Goal: Use online tool/utility: Utilize a website feature to perform a specific function

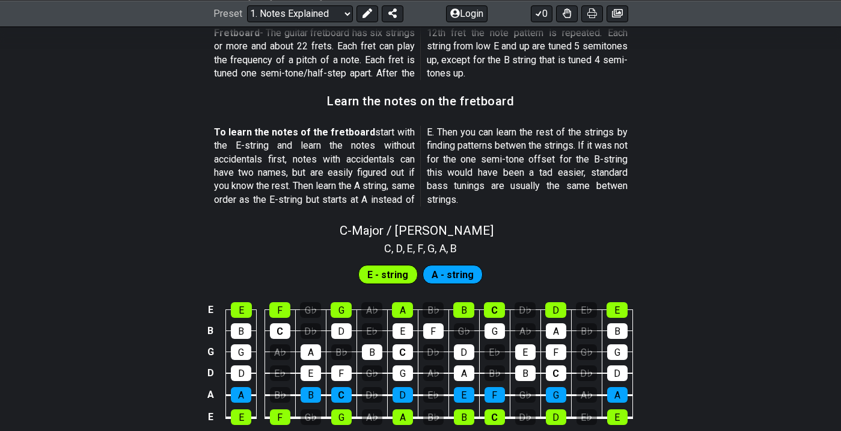
scroll to position [1107, 0]
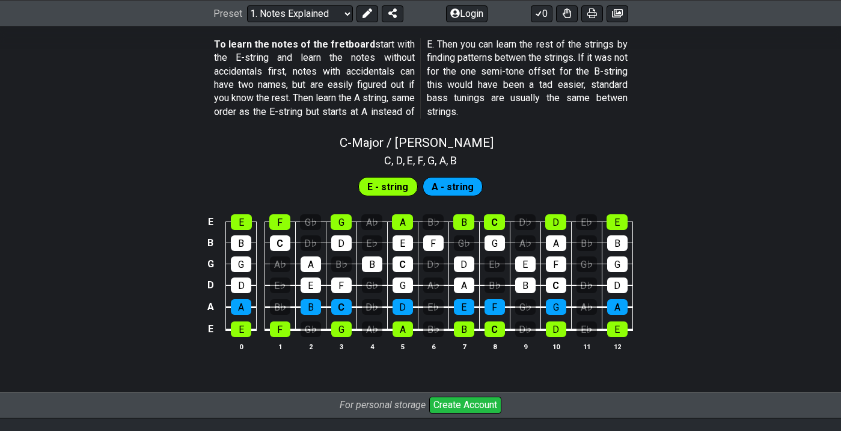
click at [447, 178] on span "A - string" at bounding box center [453, 186] width 42 height 17
click at [416, 135] on span "C - Major / Ionian" at bounding box center [417, 142] width 154 height 14
select select "C"
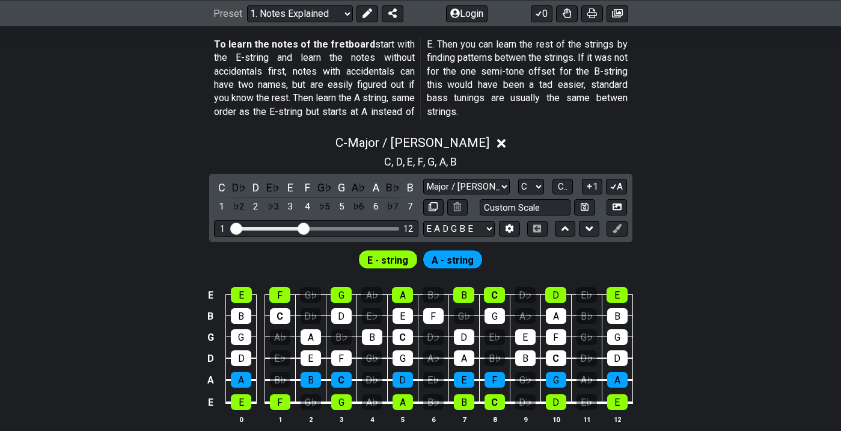
click at [478, 130] on div "C - Major / Ionian" at bounding box center [420, 139] width 841 height 22
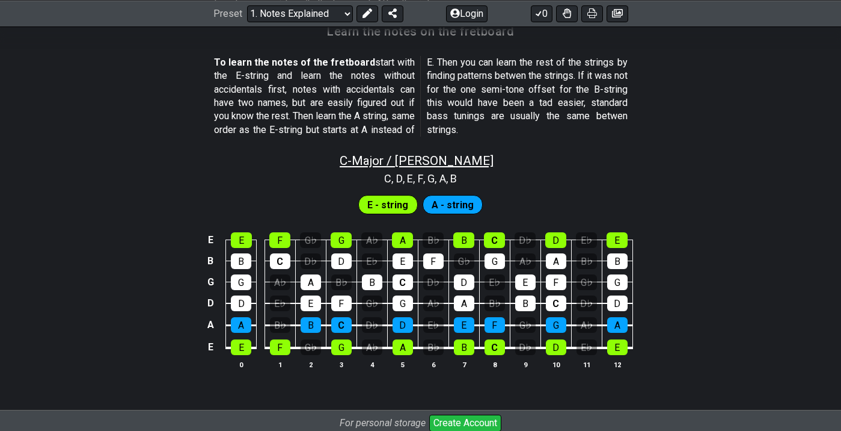
scroll to position [975, 0]
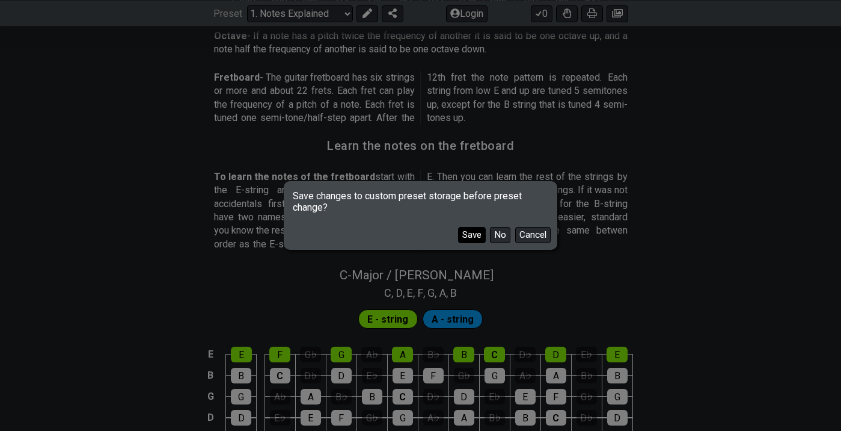
click at [469, 236] on button "Save" at bounding box center [472, 235] width 28 height 16
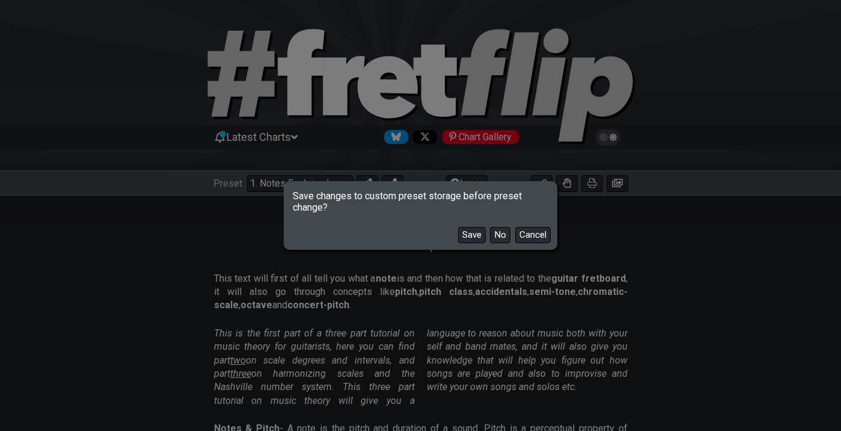
select select "/scale-degrees-and-intervals"
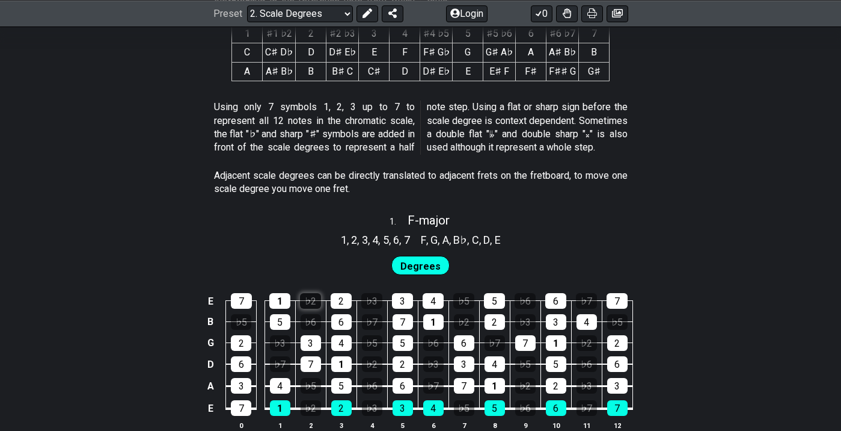
scroll to position [648, 0]
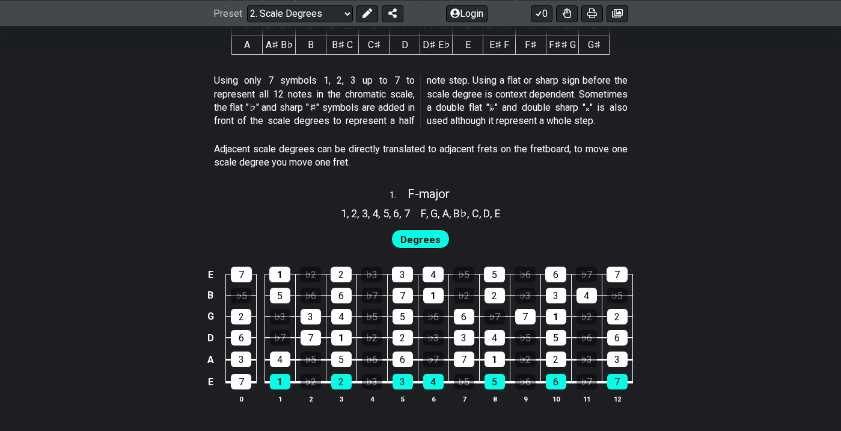
click at [504, 207] on section "F , G , A , B♭ , C , D , E" at bounding box center [461, 211] width 91 height 19
click at [390, 189] on span "1 ." at bounding box center [399, 195] width 18 height 13
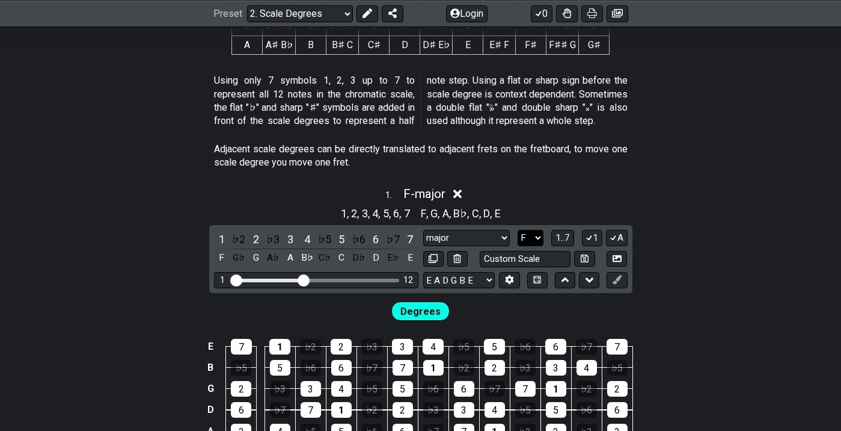
select select "A"
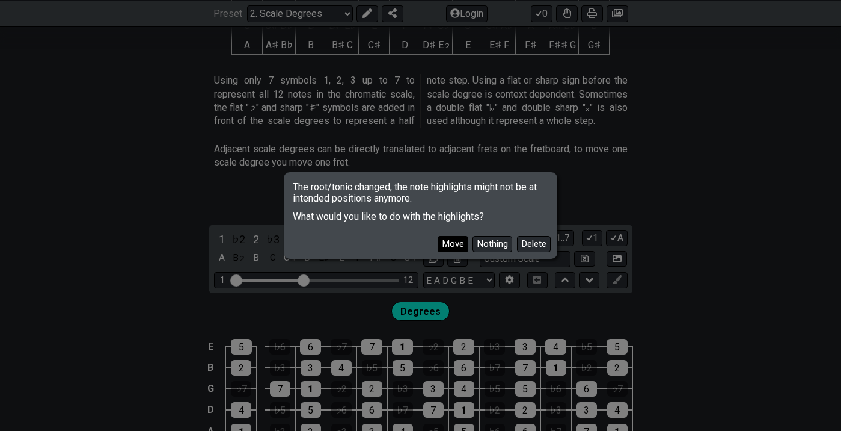
click at [448, 240] on button "Move" at bounding box center [453, 244] width 31 height 16
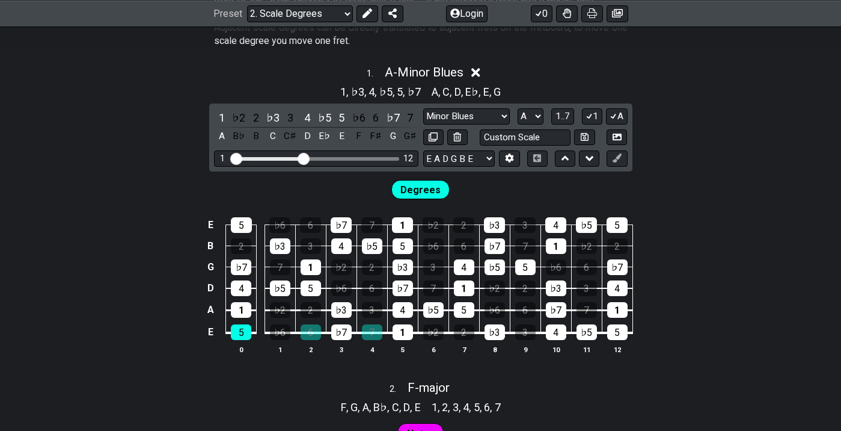
scroll to position [771, 0]
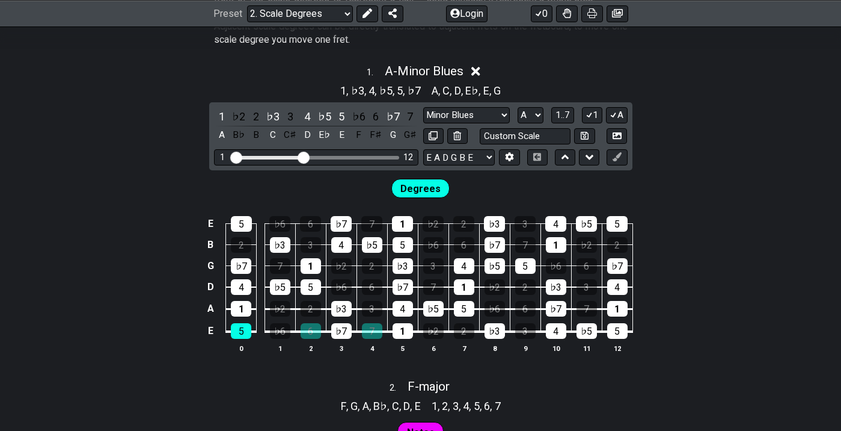
click at [425, 185] on span "Degrees" at bounding box center [421, 188] width 40 height 17
click at [345, 152] on div "1 12" at bounding box center [316, 157] width 204 height 16
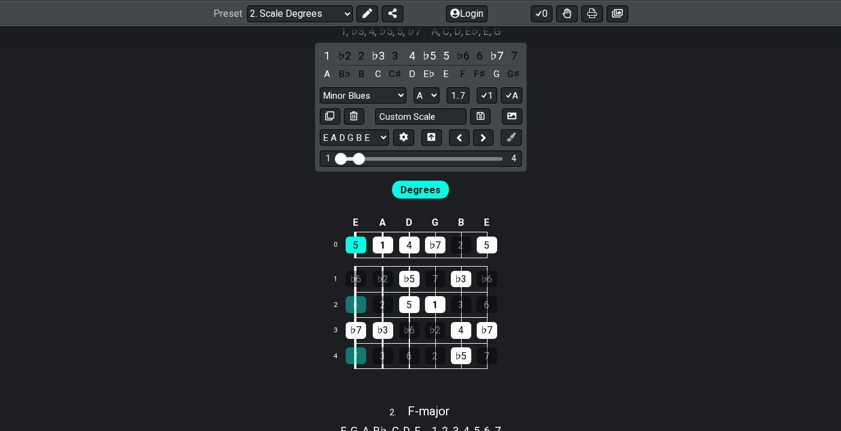
scroll to position [845, 0]
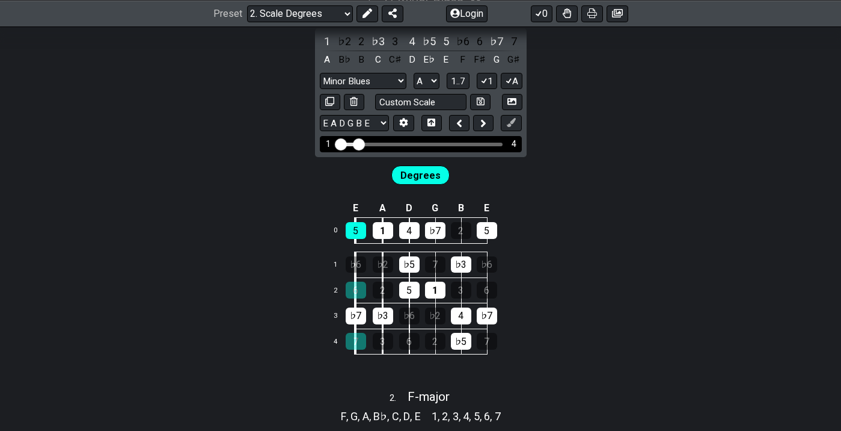
drag, startPoint x: 364, startPoint y: 140, endPoint x: 453, endPoint y: 141, distance: 89.0
click at [453, 141] on div "1 4" at bounding box center [421, 144] width 202 height 16
click at [452, 143] on div "Visible fret range" at bounding box center [421, 145] width 164 height 4
drag, startPoint x: 360, startPoint y: 134, endPoint x: 342, endPoint y: 134, distance: 18.0
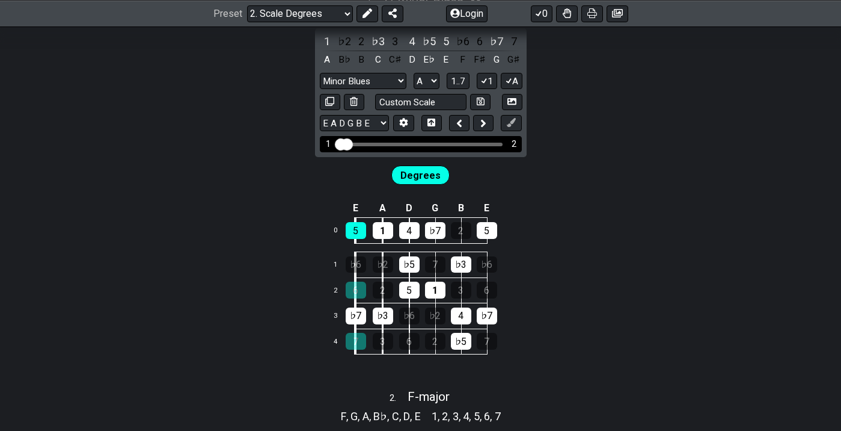
click at [342, 136] on div "1 2" at bounding box center [421, 144] width 202 height 16
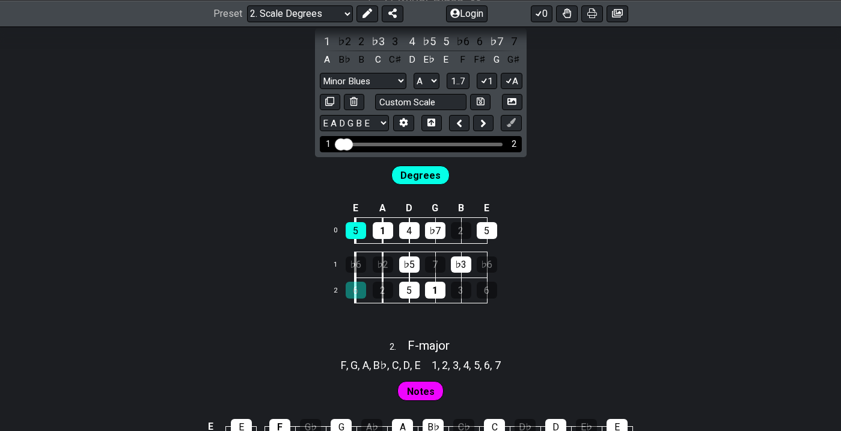
click at [356, 143] on div "Visible fret range" at bounding box center [421, 145] width 164 height 4
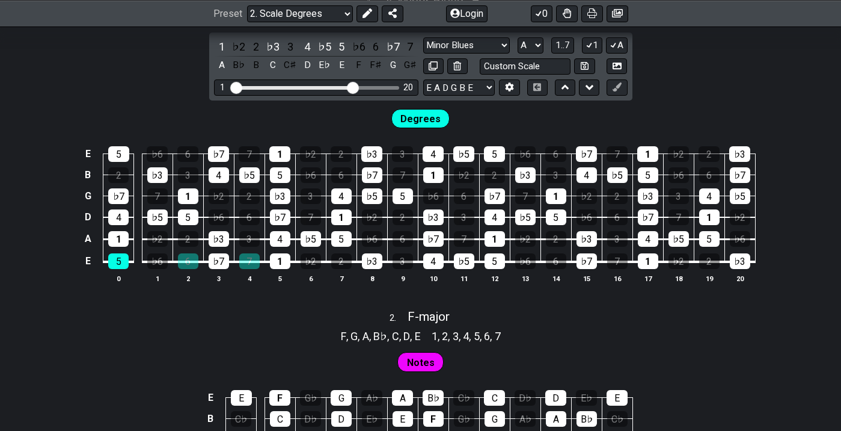
scroll to position [831, 0]
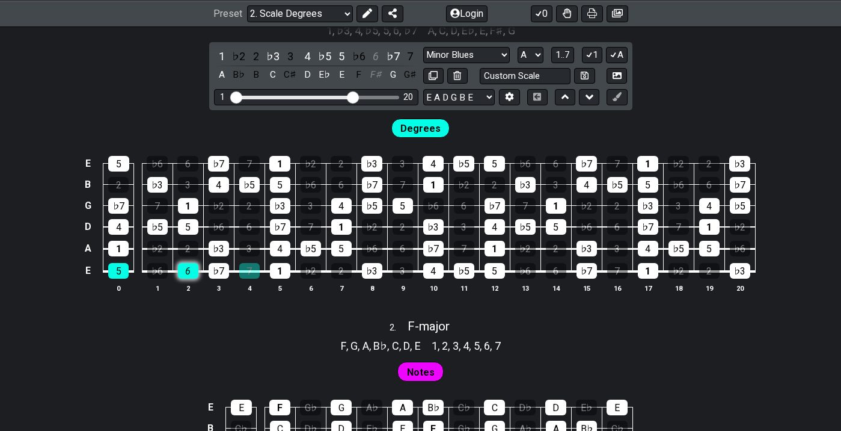
click at [186, 268] on div "6" at bounding box center [188, 271] width 20 height 16
click at [186, 267] on div "6" at bounding box center [188, 271] width 20 height 16
select select "Major Blues"
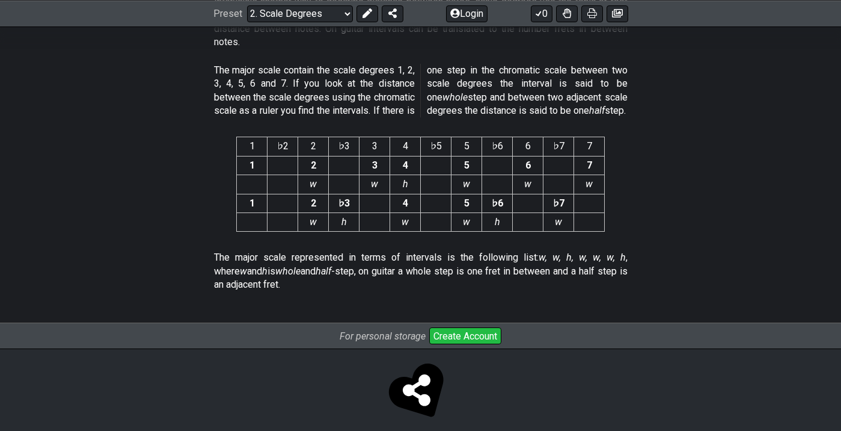
scroll to position [3244, 0]
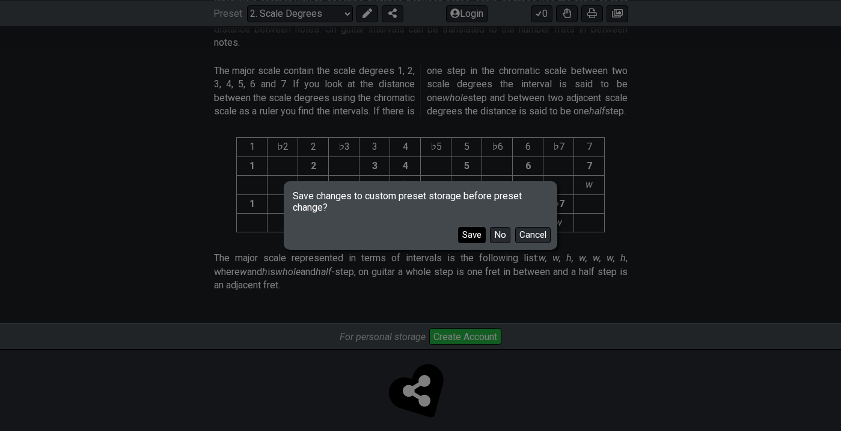
click at [476, 233] on button "Save" at bounding box center [472, 235] width 28 height 16
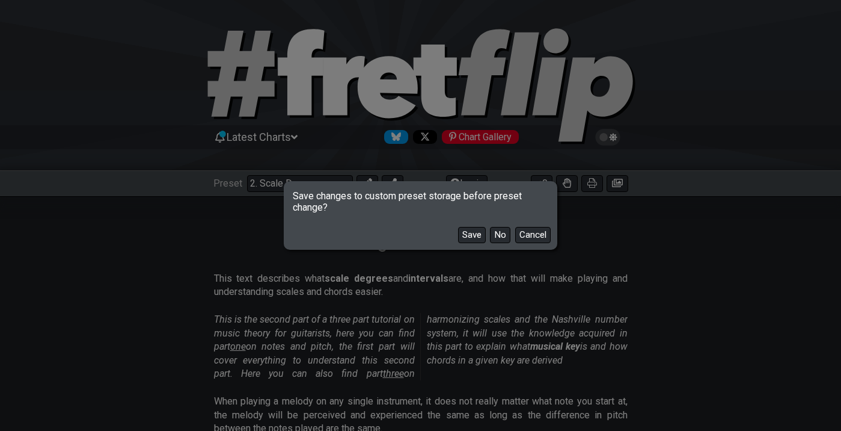
select select "/harmonizing-scales"
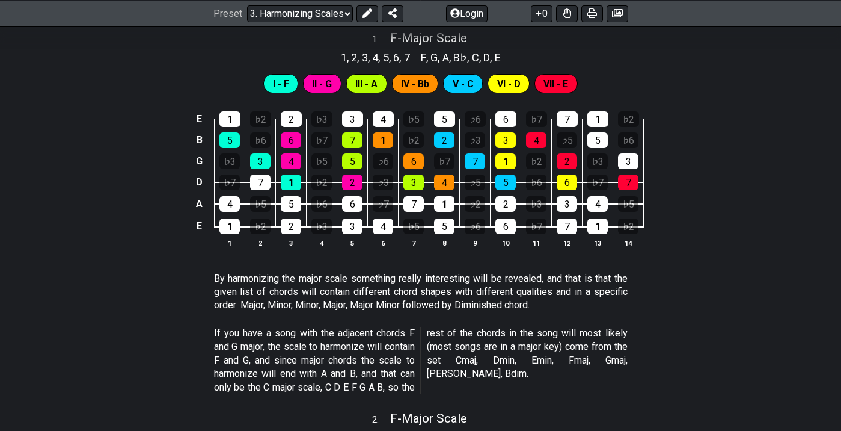
scroll to position [552, 0]
